Goal: Transaction & Acquisition: Book appointment/travel/reservation

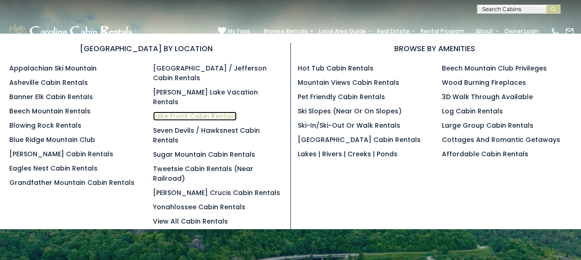
click at [225, 112] on link "Lake Front Cabin Rentals" at bounding box center [195, 116] width 84 height 9
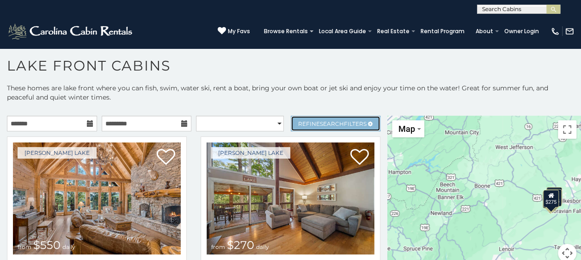
click at [341, 121] on span "Refine Search Filters" at bounding box center [332, 124] width 68 height 7
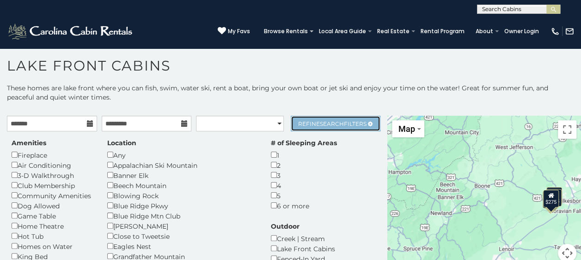
click at [341, 121] on span "Refine Search Filters" at bounding box center [332, 124] width 68 height 7
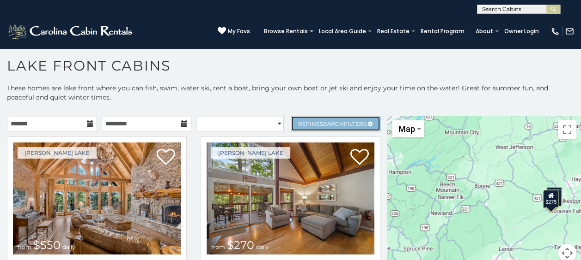
click at [341, 121] on span "Refine Search Filters" at bounding box center [332, 124] width 68 height 7
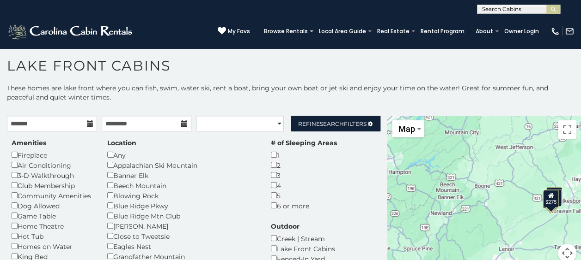
click at [91, 125] on icon at bounding box center [90, 124] width 6 height 6
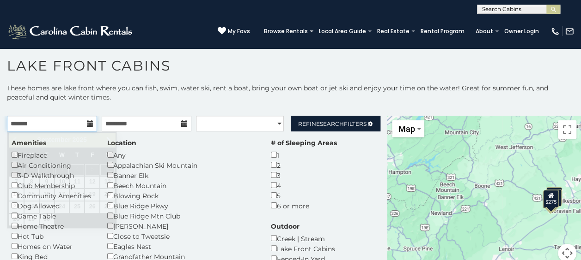
click at [76, 124] on input "text" at bounding box center [52, 124] width 90 height 16
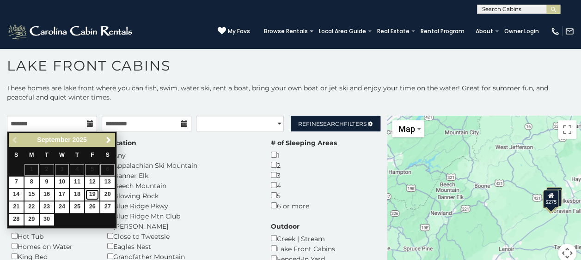
click at [92, 192] on link "19" at bounding box center [92, 195] width 14 height 12
type input "**********"
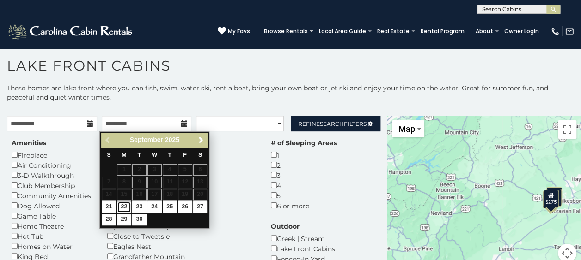
click at [123, 209] on link "22" at bounding box center [124, 208] width 14 height 12
type input "**********"
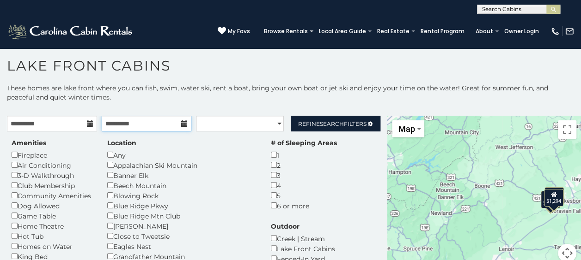
click at [156, 126] on input "**********" at bounding box center [147, 124] width 90 height 16
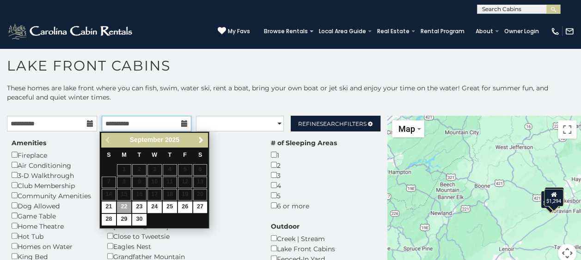
drag, startPoint x: 157, startPoint y: 126, endPoint x: 143, endPoint y: 126, distance: 14.3
click at [143, 126] on input "**********" at bounding box center [147, 124] width 90 height 16
click at [143, 125] on input "**********" at bounding box center [147, 124] width 90 height 16
drag, startPoint x: 143, startPoint y: 125, endPoint x: 106, endPoint y: 125, distance: 37.4
click at [106, 125] on input "**********" at bounding box center [147, 124] width 90 height 16
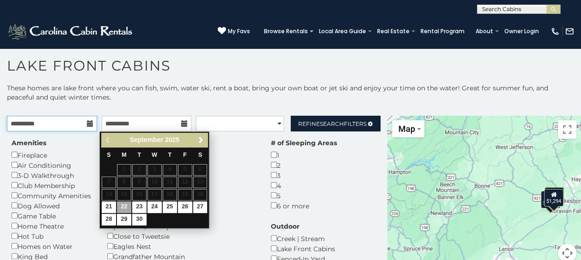
drag, startPoint x: 106, startPoint y: 125, endPoint x: 67, endPoint y: 119, distance: 39.6
click at [67, 119] on input "**********" at bounding box center [52, 124] width 90 height 16
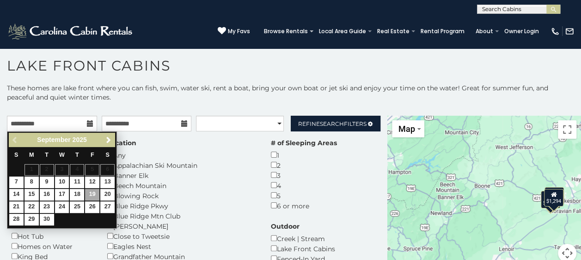
click at [271, 177] on div "3" at bounding box center [304, 175] width 66 height 10
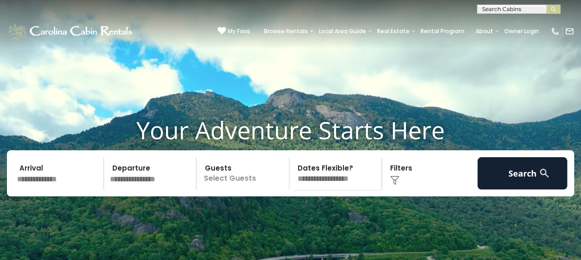
click at [390, 185] on img at bounding box center [394, 180] width 9 height 9
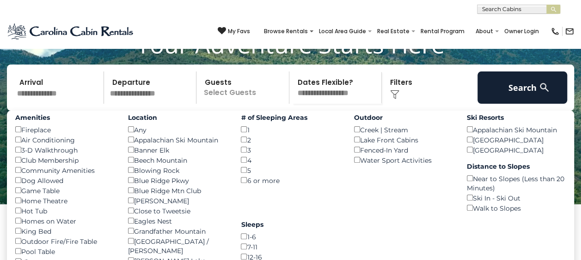
scroll to position [92, 0]
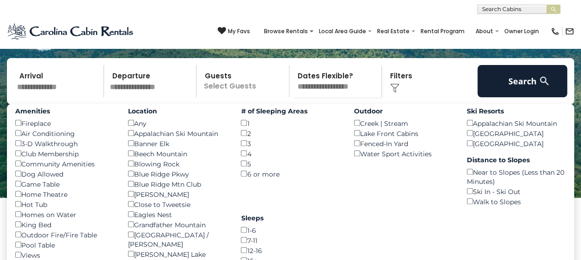
click at [360, 139] on div "Lake Front Cabins ()" at bounding box center [403, 133] width 99 height 10
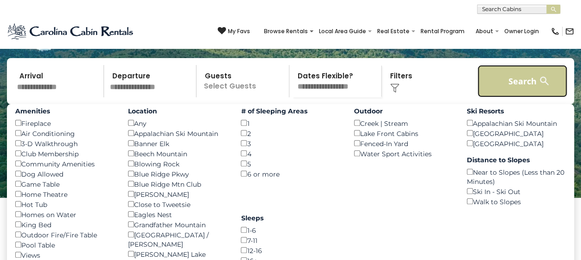
click at [512, 97] on button "Search" at bounding box center [522, 81] width 90 height 32
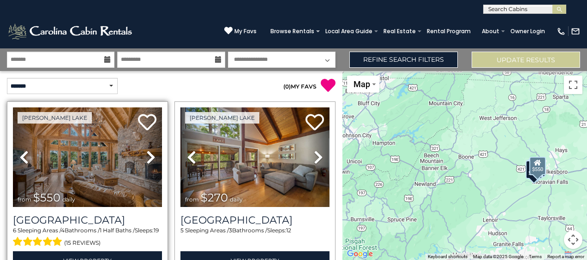
click at [150, 154] on icon at bounding box center [150, 157] width 9 height 15
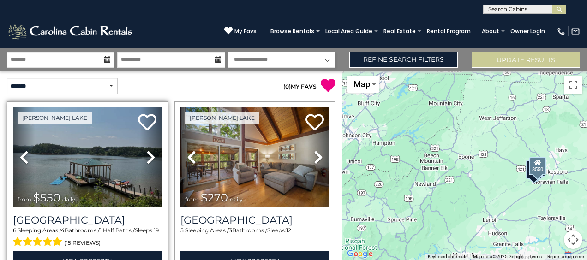
click at [150, 154] on icon at bounding box center [150, 157] width 9 height 15
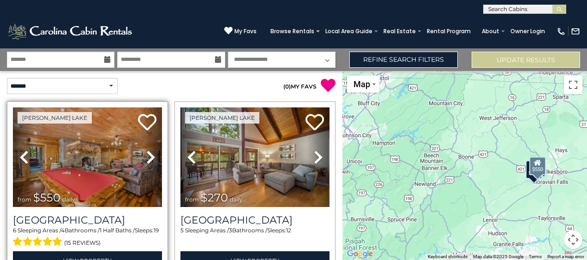
click at [150, 154] on icon at bounding box center [150, 157] width 9 height 15
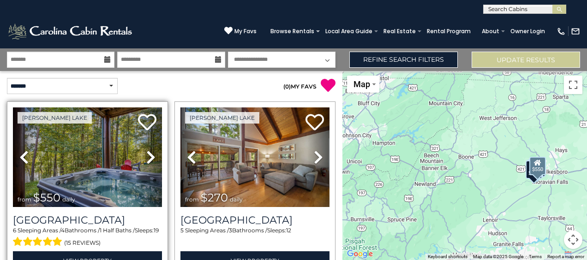
click at [150, 154] on icon at bounding box center [150, 157] width 9 height 15
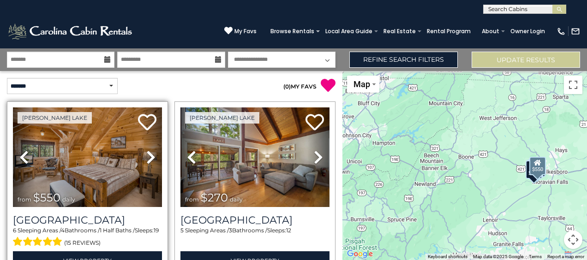
click at [150, 154] on icon at bounding box center [150, 157] width 9 height 15
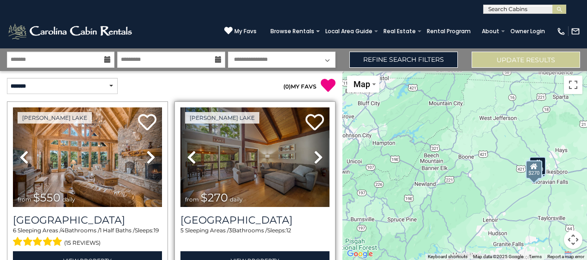
click at [314, 155] on icon at bounding box center [318, 157] width 9 height 15
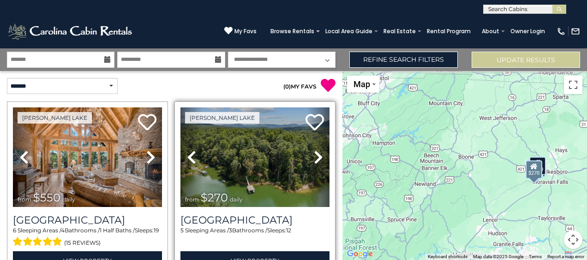
click at [314, 155] on icon at bounding box center [318, 157] width 9 height 15
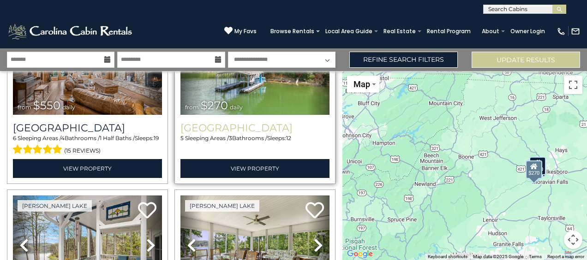
scroll to position [185, 0]
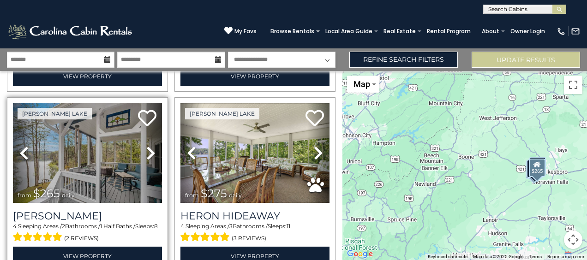
click at [151, 151] on icon at bounding box center [150, 153] width 9 height 15
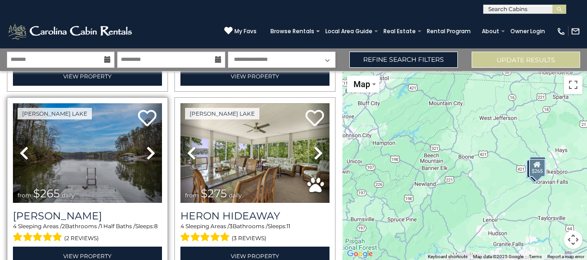
click at [154, 151] on link "Next" at bounding box center [151, 153] width 22 height 100
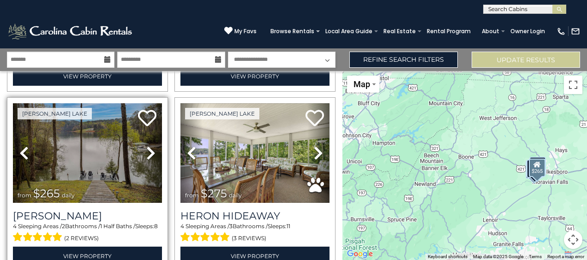
click at [151, 150] on icon at bounding box center [150, 153] width 9 height 15
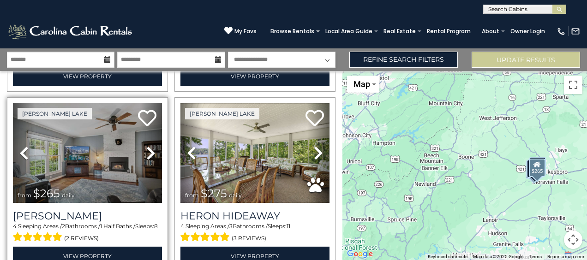
click at [151, 150] on icon at bounding box center [150, 153] width 9 height 15
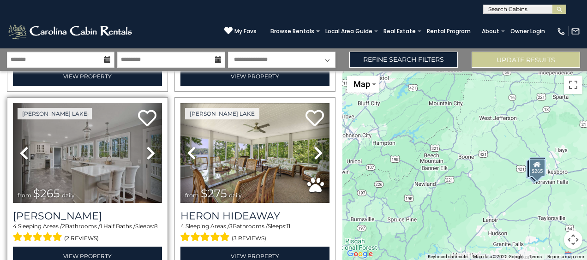
click at [151, 150] on icon at bounding box center [150, 153] width 9 height 15
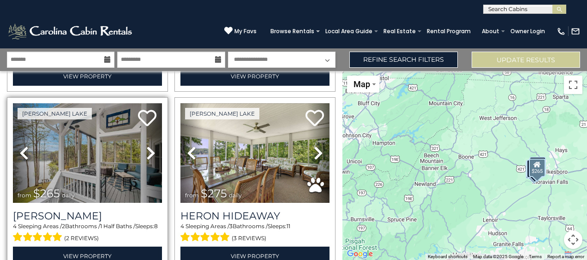
click at [151, 150] on icon at bounding box center [150, 153] width 9 height 15
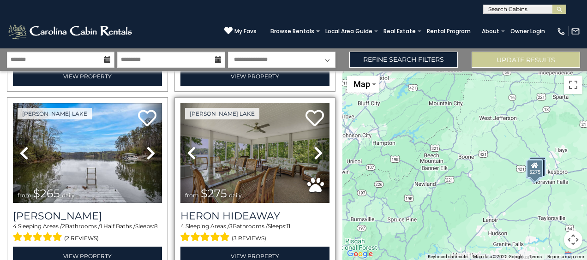
click at [314, 151] on icon at bounding box center [318, 153] width 9 height 15
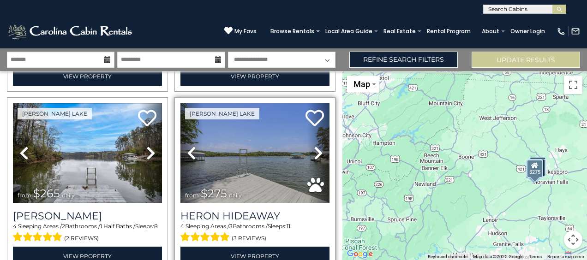
click at [314, 151] on icon at bounding box center [318, 153] width 9 height 15
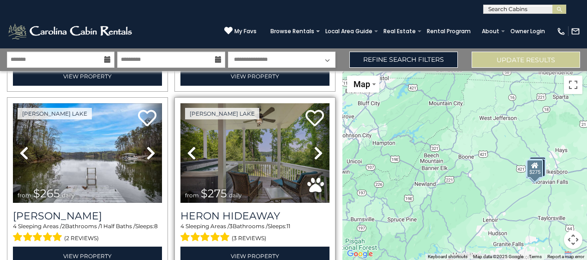
click at [314, 151] on icon at bounding box center [318, 153] width 9 height 15
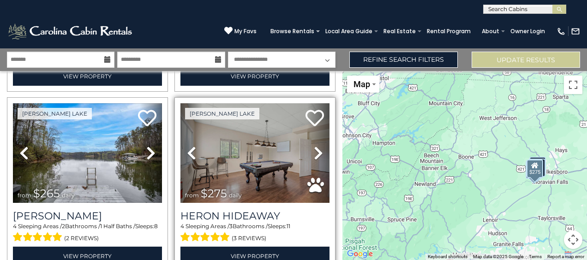
click at [314, 151] on icon at bounding box center [318, 153] width 9 height 15
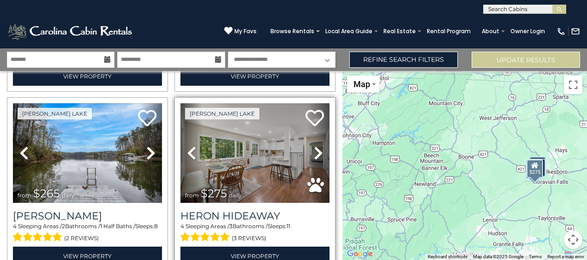
click at [314, 151] on icon at bounding box center [318, 153] width 9 height 15
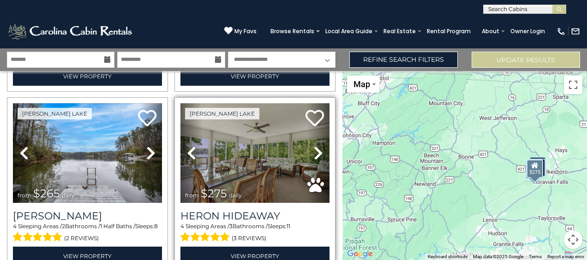
click at [314, 151] on icon at bounding box center [318, 153] width 9 height 15
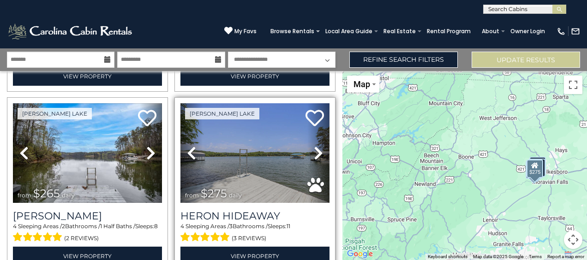
click at [314, 151] on icon at bounding box center [318, 153] width 9 height 15
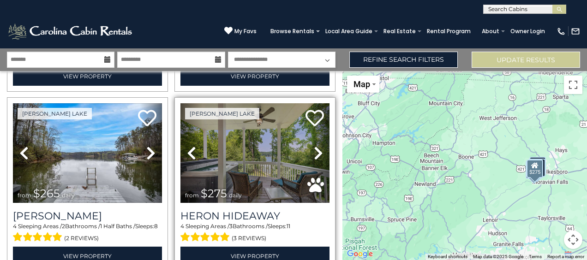
click at [314, 151] on icon at bounding box center [318, 153] width 9 height 15
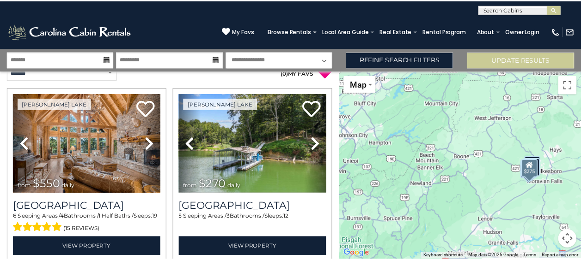
scroll to position [0, 0]
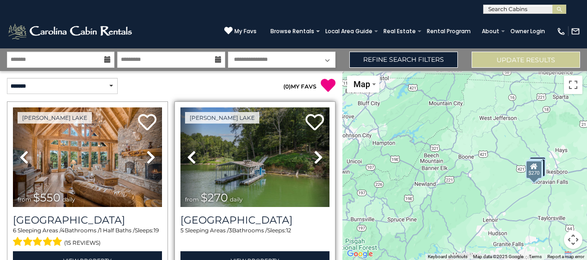
click at [314, 158] on icon at bounding box center [318, 157] width 9 height 15
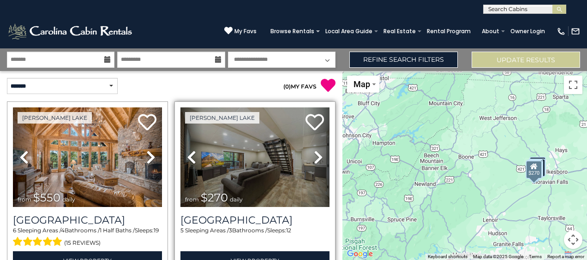
click at [314, 158] on icon at bounding box center [318, 157] width 9 height 15
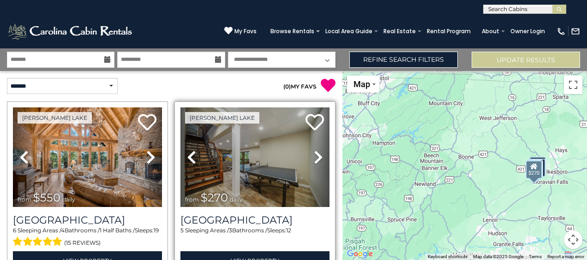
click at [314, 158] on icon at bounding box center [318, 157] width 9 height 15
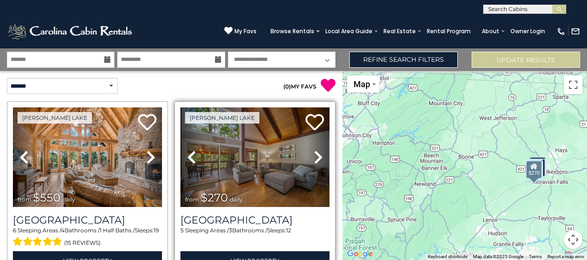
click at [314, 159] on icon at bounding box center [318, 157] width 9 height 15
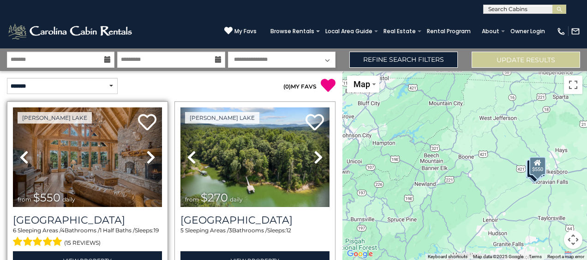
click at [147, 155] on icon at bounding box center [150, 157] width 9 height 15
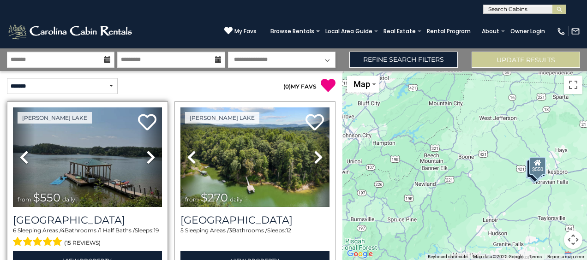
click at [147, 155] on icon at bounding box center [150, 157] width 9 height 15
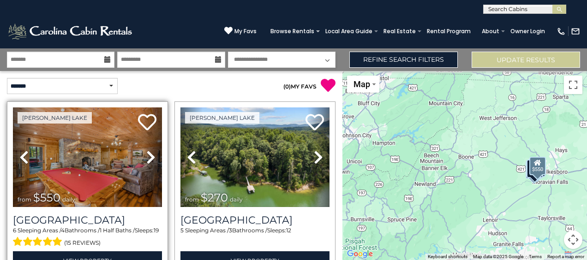
click at [147, 155] on icon at bounding box center [150, 157] width 9 height 15
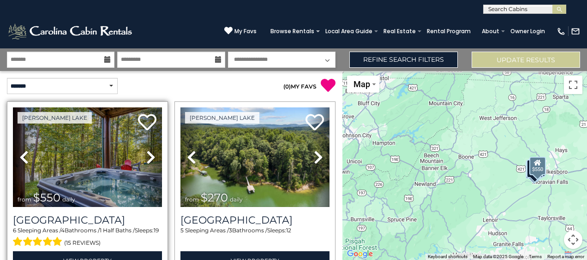
click at [148, 156] on icon at bounding box center [150, 157] width 9 height 15
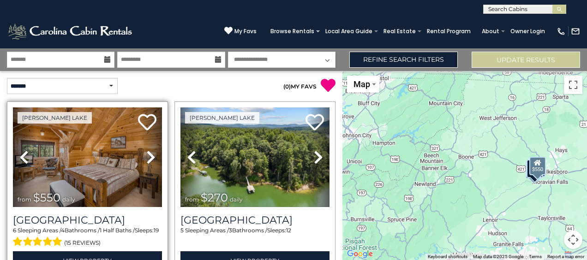
click at [148, 156] on icon at bounding box center [150, 157] width 9 height 15
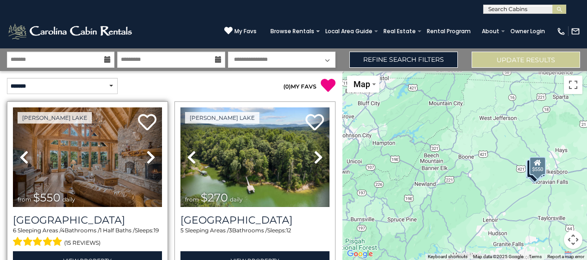
click at [148, 156] on icon at bounding box center [150, 157] width 9 height 15
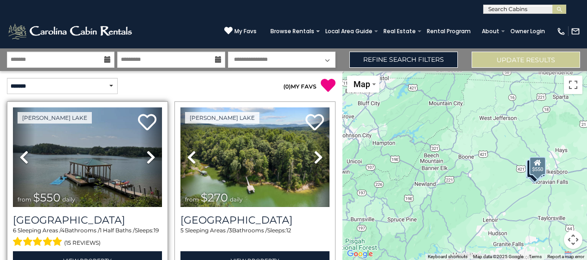
click at [148, 156] on icon at bounding box center [150, 157] width 9 height 15
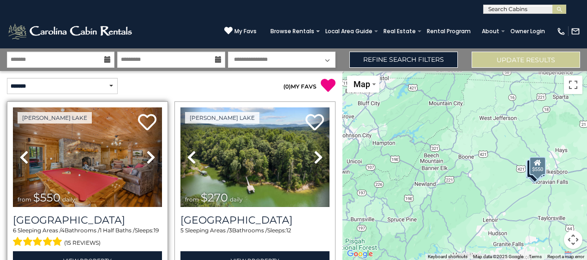
click at [148, 157] on icon at bounding box center [150, 157] width 9 height 15
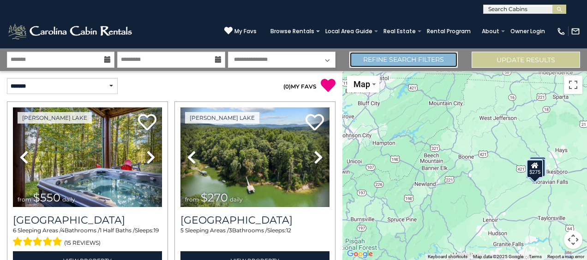
click at [454, 64] on link "Refine Search Filters" at bounding box center [404, 60] width 109 height 16
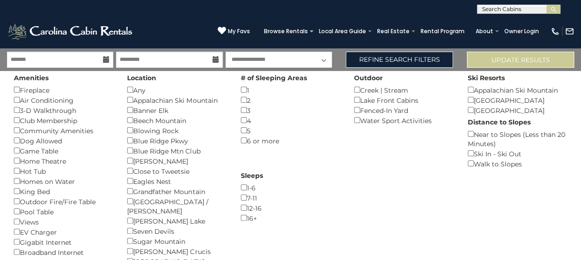
click at [387, 99] on div "Lake Front Cabins ()" at bounding box center [403, 100] width 99 height 10
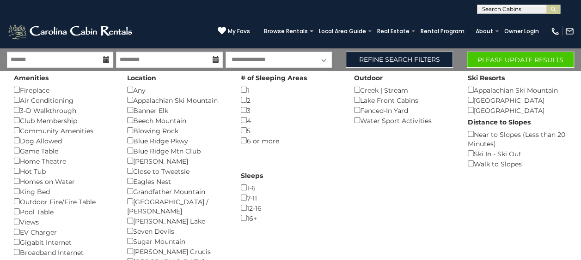
click at [399, 158] on div "Amenities Fireplace () Air Conditioning () 3-D Walkthrough () Club Membership (…" at bounding box center [290, 206] width 567 height 270
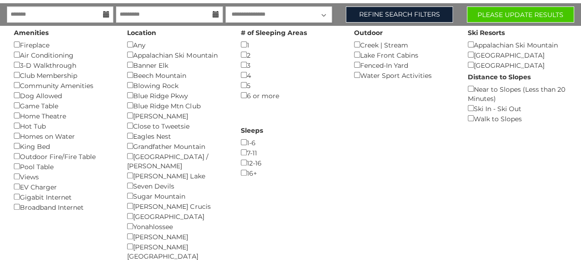
scroll to position [49, 0]
